Goal: Information Seeking & Learning: Learn about a topic

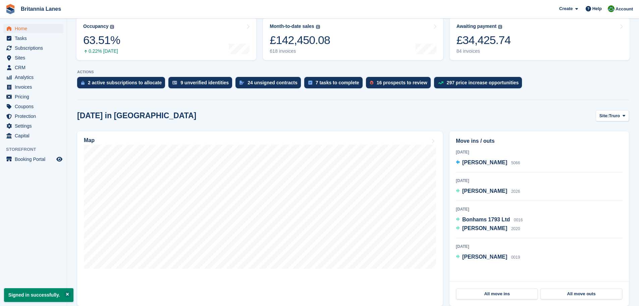
scroll to position [101, 0]
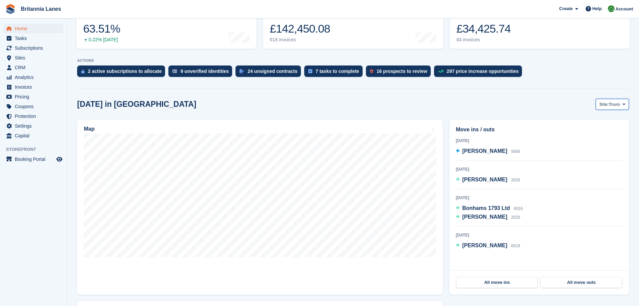
click at [610, 103] on span "Truro" at bounding box center [614, 104] width 11 height 7
click at [591, 133] on link "Falmouth" at bounding box center [596, 132] width 60 height 12
click at [17, 56] on span "Sites" at bounding box center [35, 57] width 40 height 9
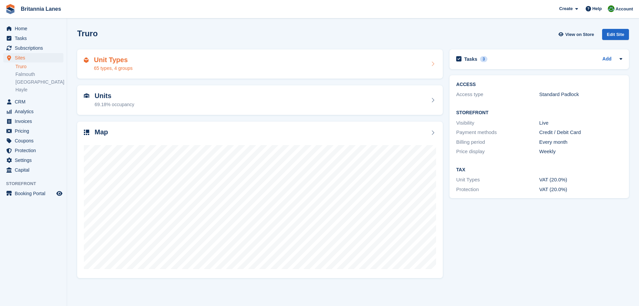
click at [176, 68] on div "Unit Types 65 types, 4 groups" at bounding box center [260, 64] width 352 height 16
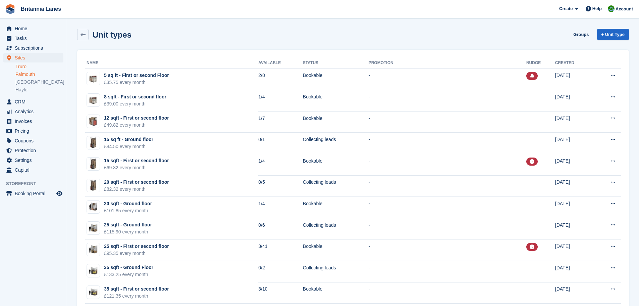
click at [38, 73] on link "Falmouth" at bounding box center [39, 74] width 48 height 6
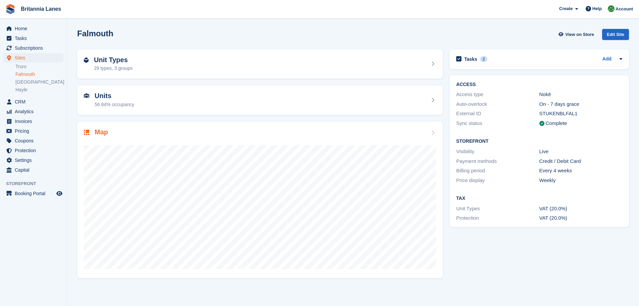
click at [311, 134] on div "Map" at bounding box center [260, 132] width 352 height 9
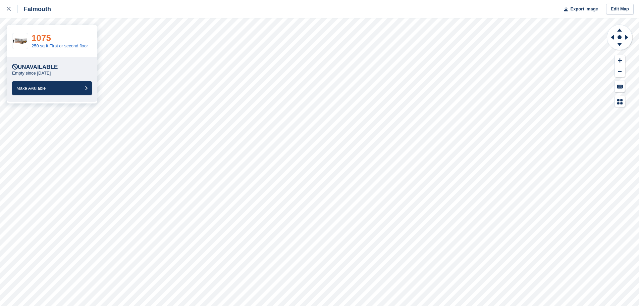
click at [42, 38] on link "1075" at bounding box center [41, 38] width 19 height 10
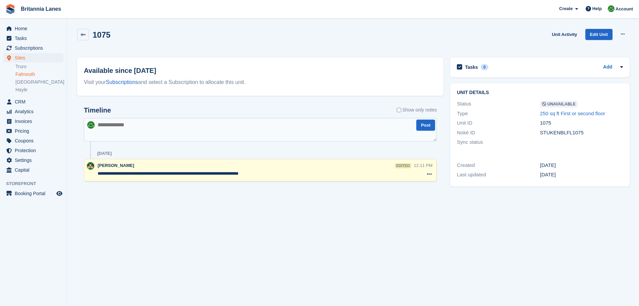
click at [23, 75] on link "Falmouth" at bounding box center [39, 74] width 48 height 6
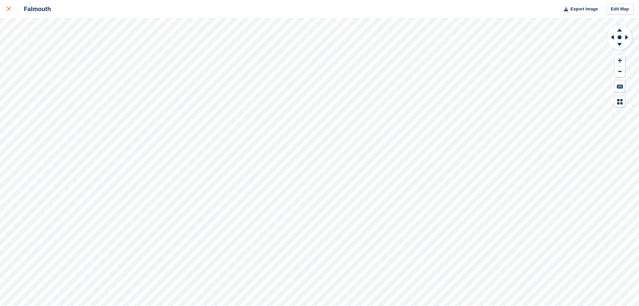
click at [7, 9] on icon at bounding box center [9, 9] width 4 height 4
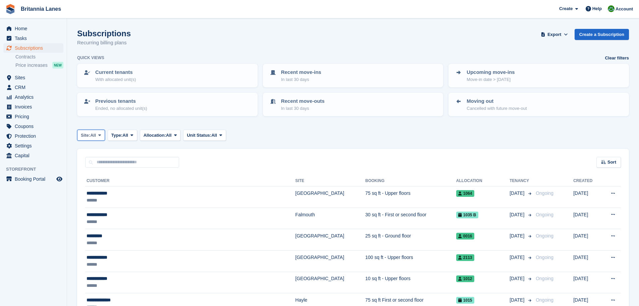
click at [93, 139] on button "Site: All" at bounding box center [91, 134] width 28 height 11
click at [292, 132] on div "Site: All All Truro Falmouth Exeter Hayle Type: All All Upcoming Previous Activ…" at bounding box center [353, 134] width 552 height 11
click at [217, 134] on span "All" at bounding box center [214, 135] width 6 height 7
click at [274, 135] on div "Site: All All Truro Falmouth Exeter Hayle Type: All All Upcoming Previous Activ…" at bounding box center [353, 134] width 552 height 11
click at [177, 134] on icon at bounding box center [175, 135] width 3 height 4
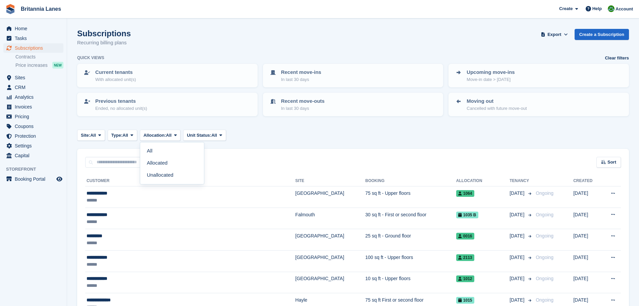
click at [292, 133] on div "Site: All All Truro Falmouth Exeter Hayle Type: All All Upcoming Previous Activ…" at bounding box center [353, 134] width 552 height 11
click at [119, 137] on span "Type:" at bounding box center [116, 135] width 11 height 7
click at [312, 137] on div "Site: All All Truro Falmouth Exeter Hayle Type: All All Upcoming Previous Activ…" at bounding box center [353, 134] width 552 height 11
click at [605, 158] on div "Sort" at bounding box center [608, 162] width 24 height 11
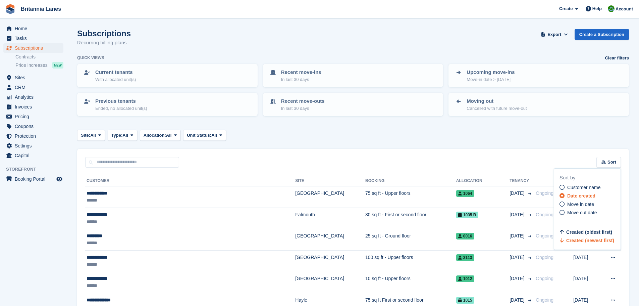
click at [523, 139] on div "Site: All All Truro Falmouth Exeter Hayle Type: All All Upcoming Previous Activ…" at bounding box center [353, 134] width 552 height 11
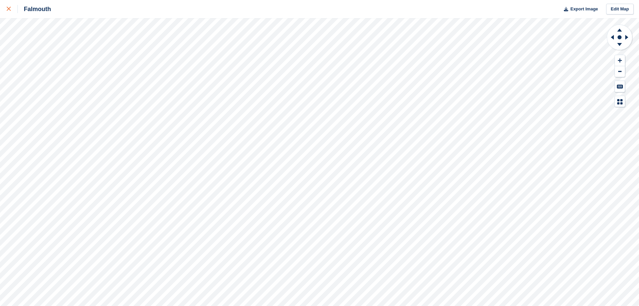
click at [9, 10] on icon at bounding box center [9, 9] width 4 height 4
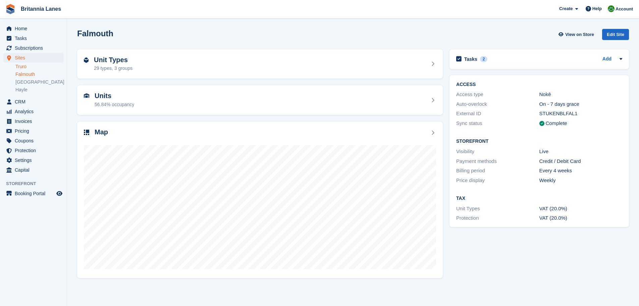
click at [22, 68] on link "Truro" at bounding box center [39, 66] width 48 height 6
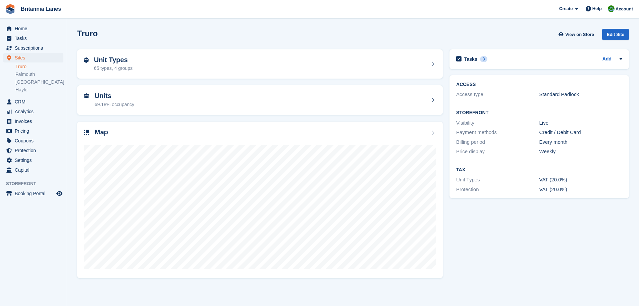
click at [23, 67] on link "Truro" at bounding box center [39, 66] width 48 height 6
click at [151, 66] on div "Unit Types 65 types, 4 groups" at bounding box center [260, 64] width 352 height 16
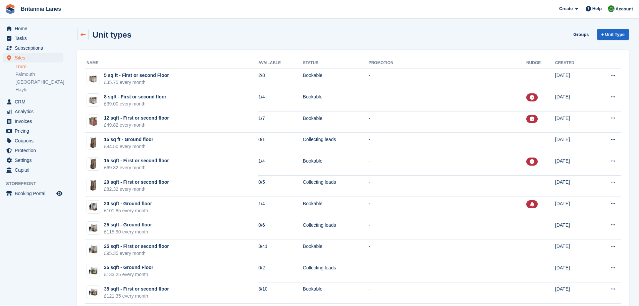
click at [80, 39] on link at bounding box center [82, 34] width 11 height 11
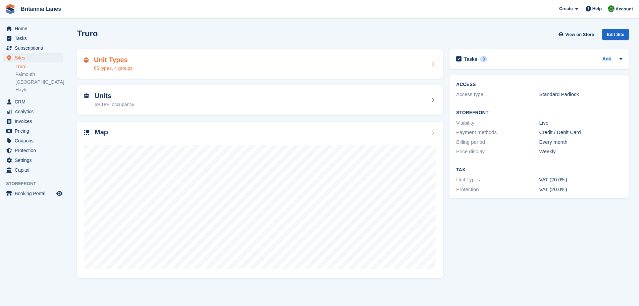
click at [122, 64] on h2 "Unit Types" at bounding box center [113, 60] width 39 height 8
click at [109, 99] on h2 "Units" at bounding box center [115, 96] width 40 height 8
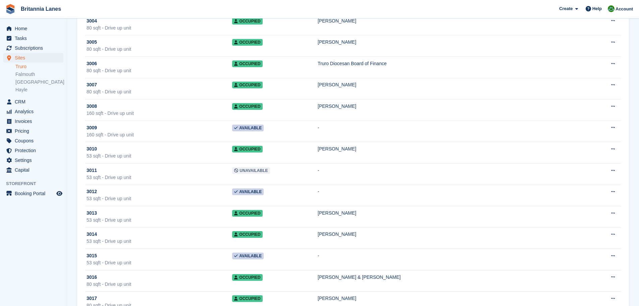
scroll to position [6072, 0]
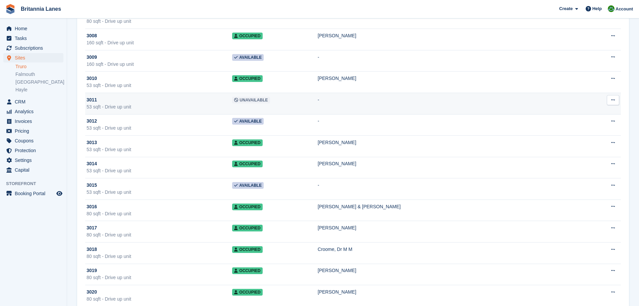
click at [177, 102] on div "3011" at bounding box center [160, 99] width 146 height 7
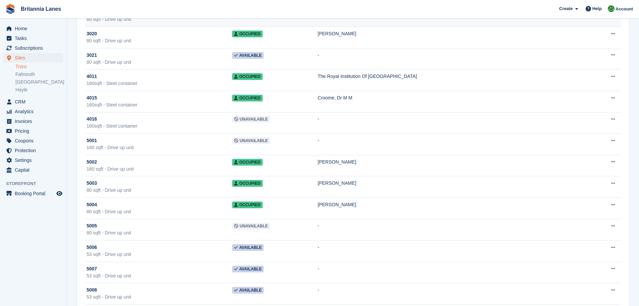
scroll to position [6340, 0]
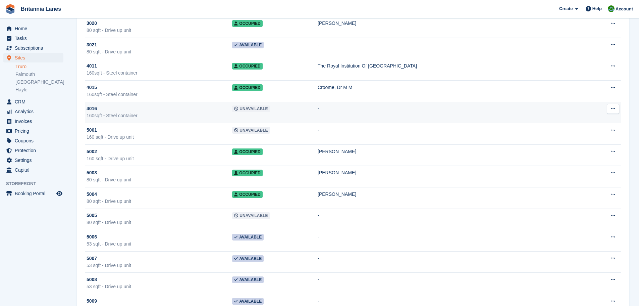
click at [157, 113] on div "160sqft - Steel container" at bounding box center [160, 115] width 146 height 7
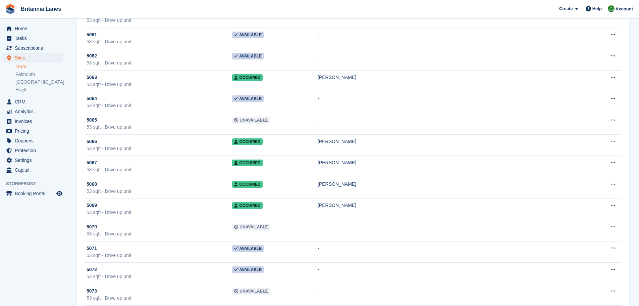
scroll to position [7615, 0]
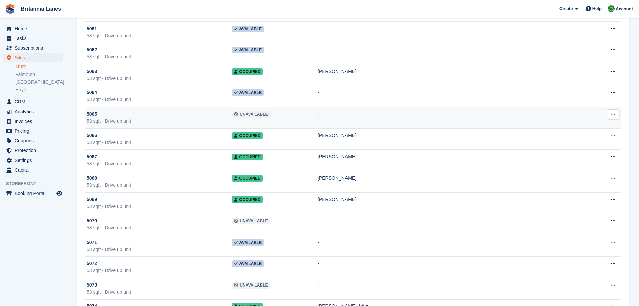
click at [182, 116] on div "5065" at bounding box center [160, 113] width 146 height 7
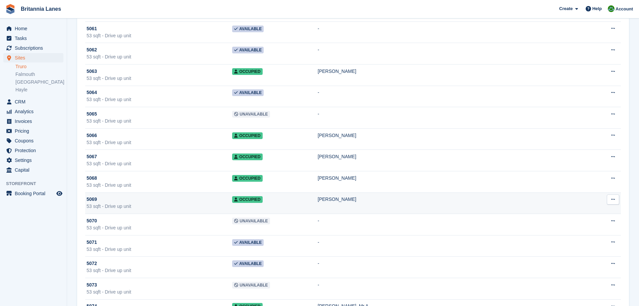
scroll to position [7645, 0]
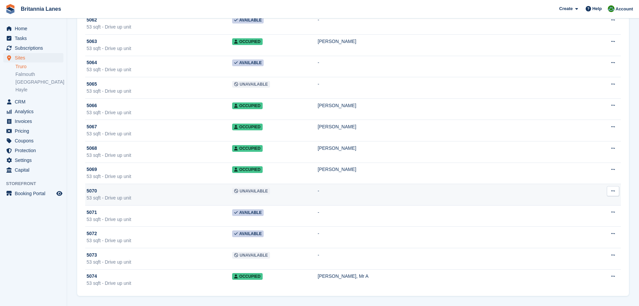
click at [167, 192] on div "5070" at bounding box center [160, 190] width 146 height 7
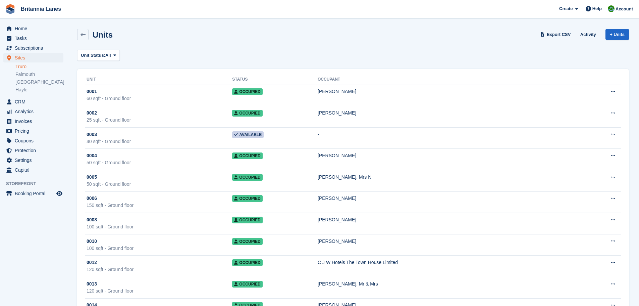
scroll to position [7645, 0]
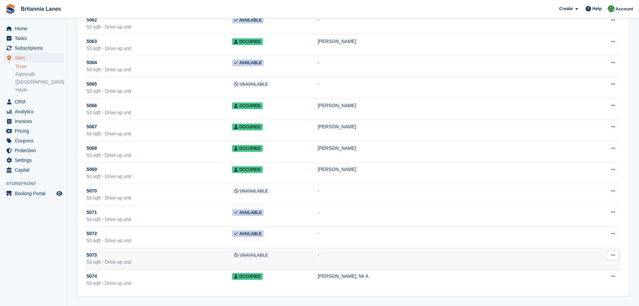
click at [162, 258] on div "53 sqft - Drive up unit" at bounding box center [160, 261] width 146 height 7
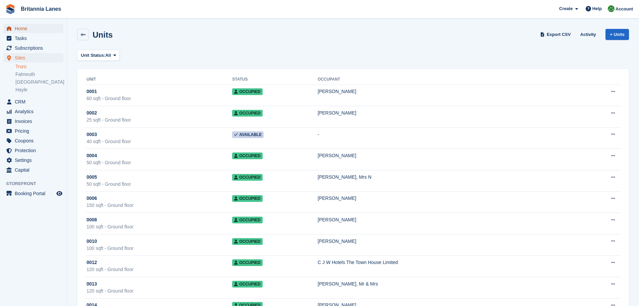
click at [17, 29] on span "Home" at bounding box center [35, 28] width 40 height 9
